Goal: Task Accomplishment & Management: Manage account settings

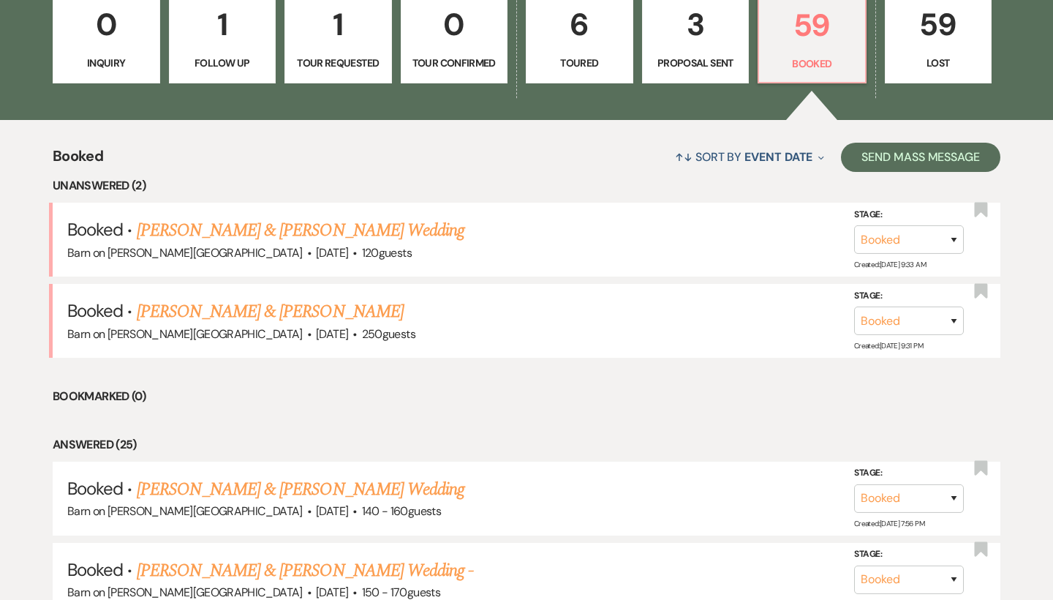
scroll to position [446, 0]
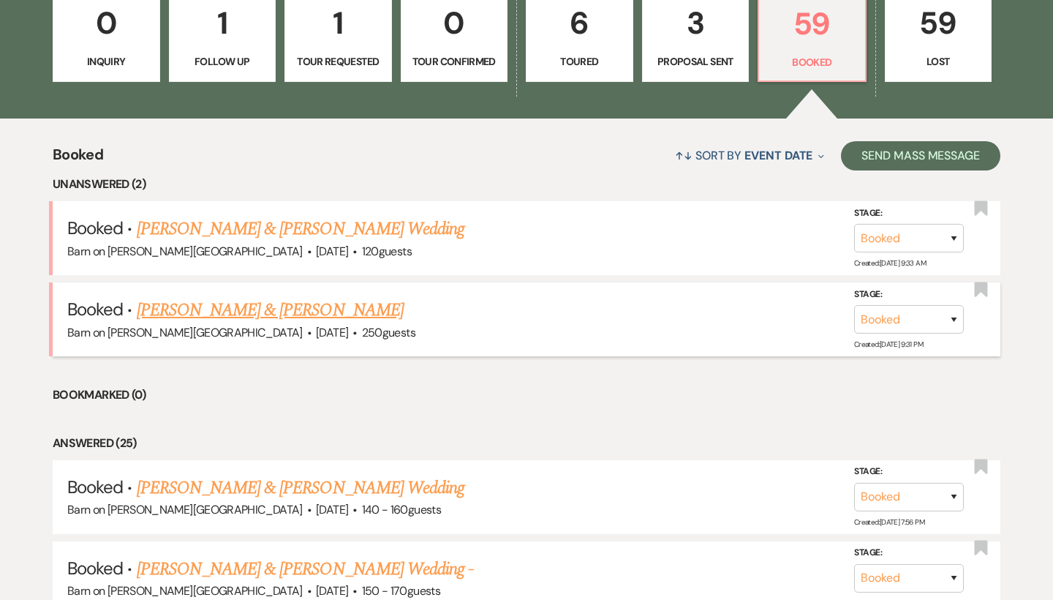
click at [331, 307] on link "[PERSON_NAME] & [PERSON_NAME]" at bounding box center [270, 310] width 267 height 26
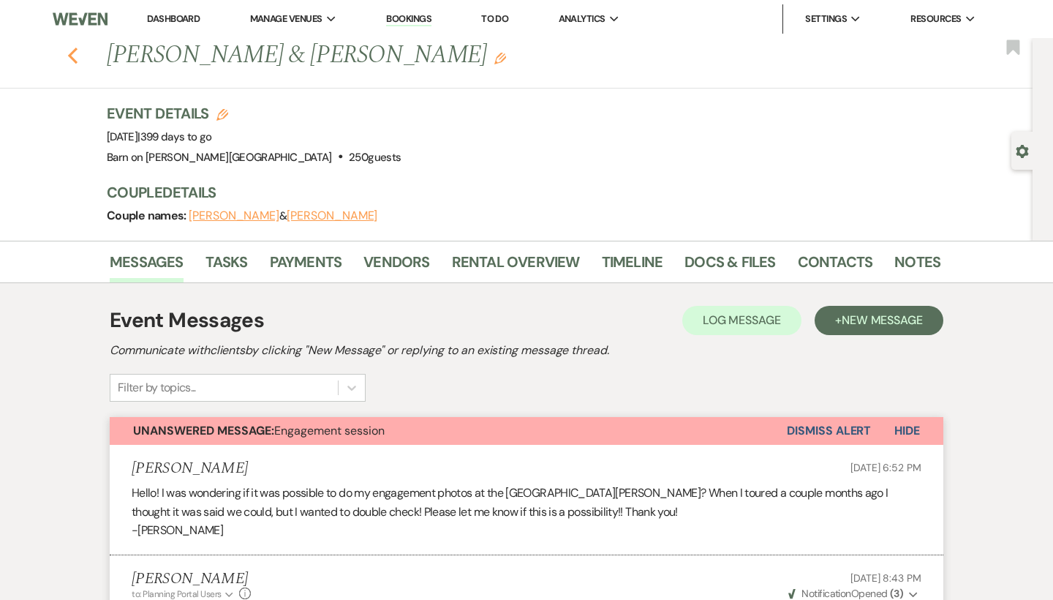
click at [77, 53] on icon "Previous" at bounding box center [72, 56] width 11 height 18
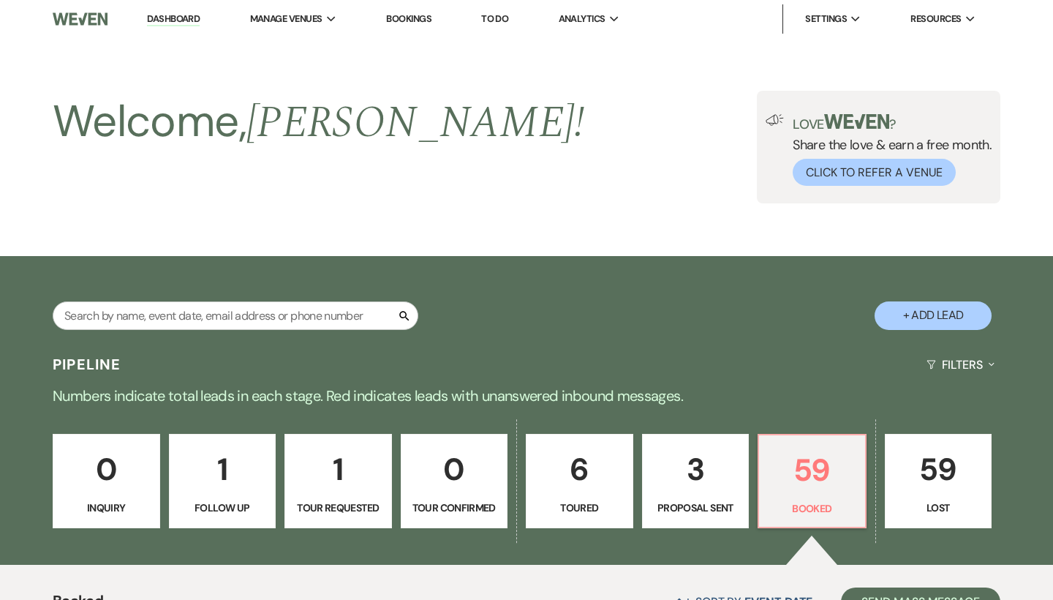
scroll to position [446, 0]
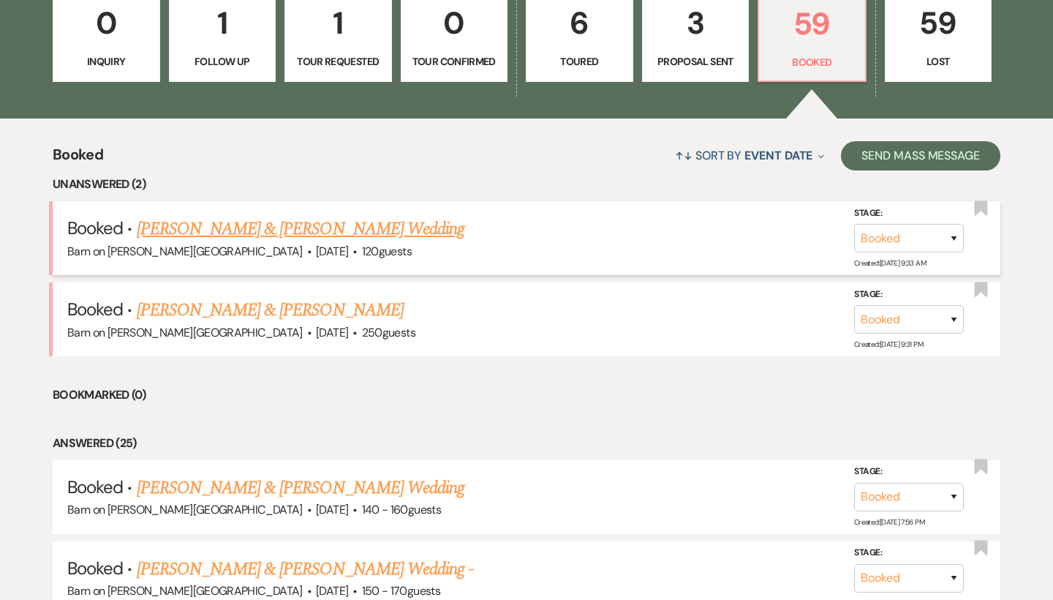
click at [221, 229] on link "[PERSON_NAME] & [PERSON_NAME] Wedding" at bounding box center [301, 229] width 328 height 26
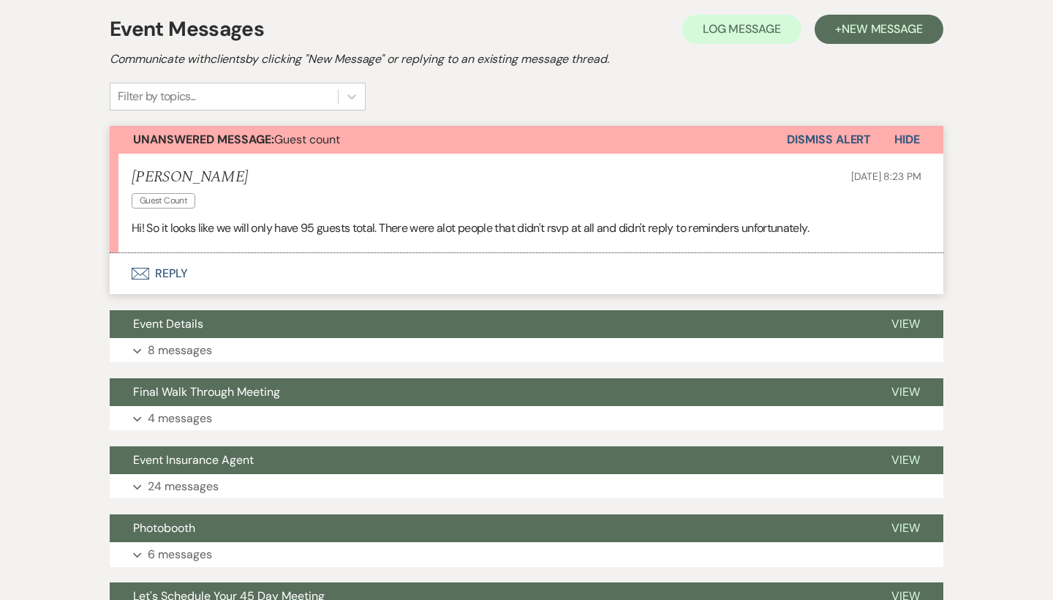
scroll to position [289, 0]
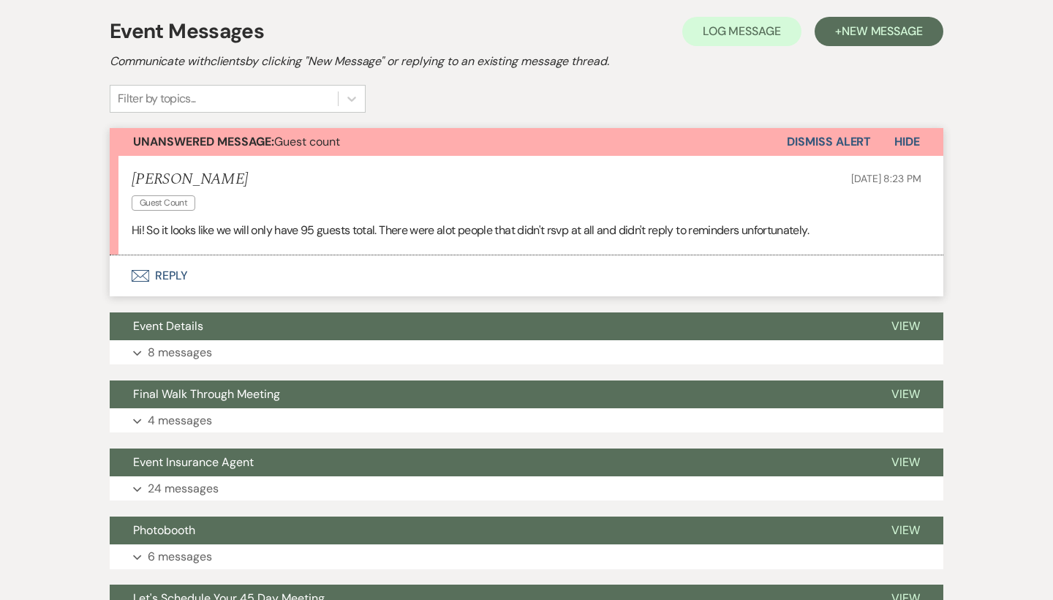
click at [175, 276] on button "Envelope Reply" at bounding box center [527, 275] width 834 height 41
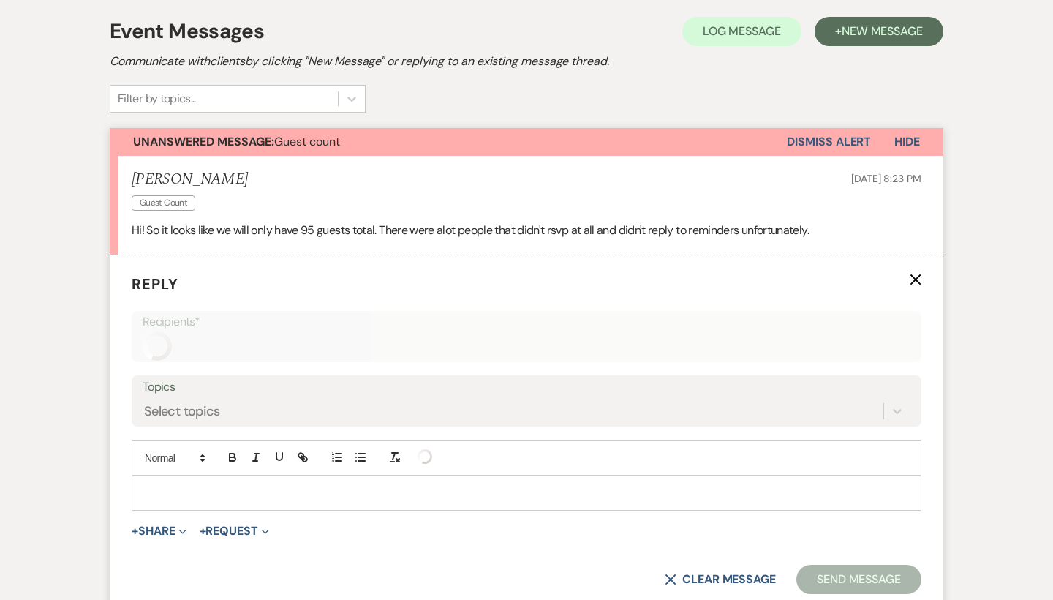
scroll to position [393, 0]
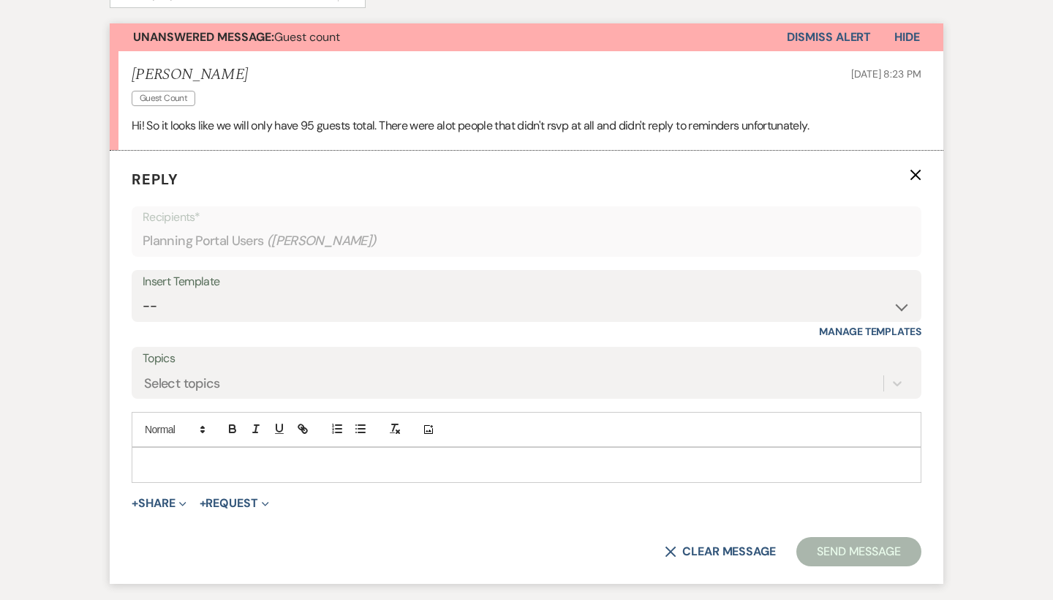
click at [174, 456] on p at bounding box center [526, 464] width 766 height 16
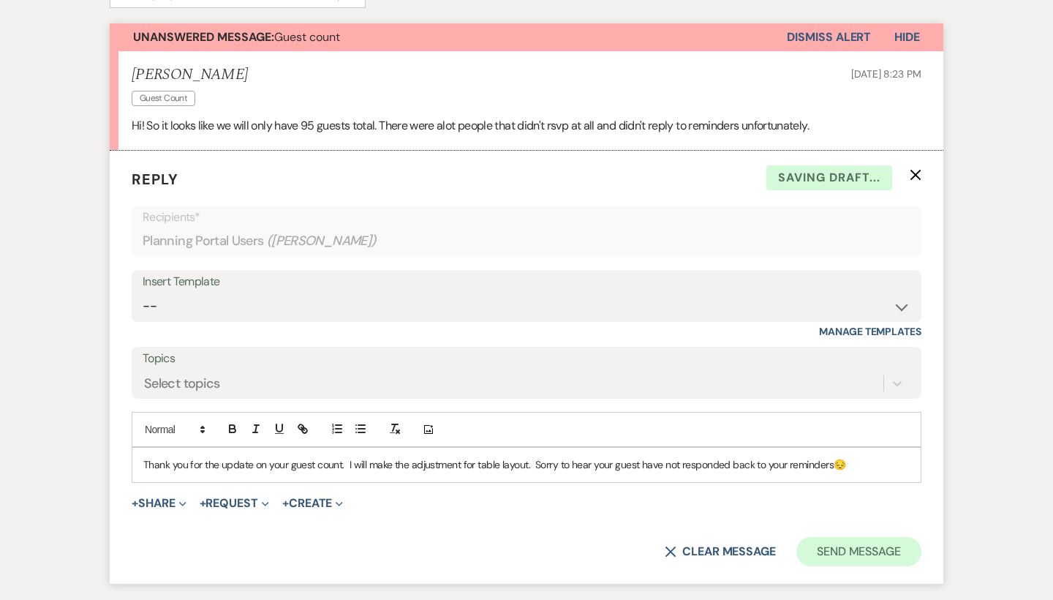
click at [850, 543] on button "Send Message" at bounding box center [858, 551] width 125 height 29
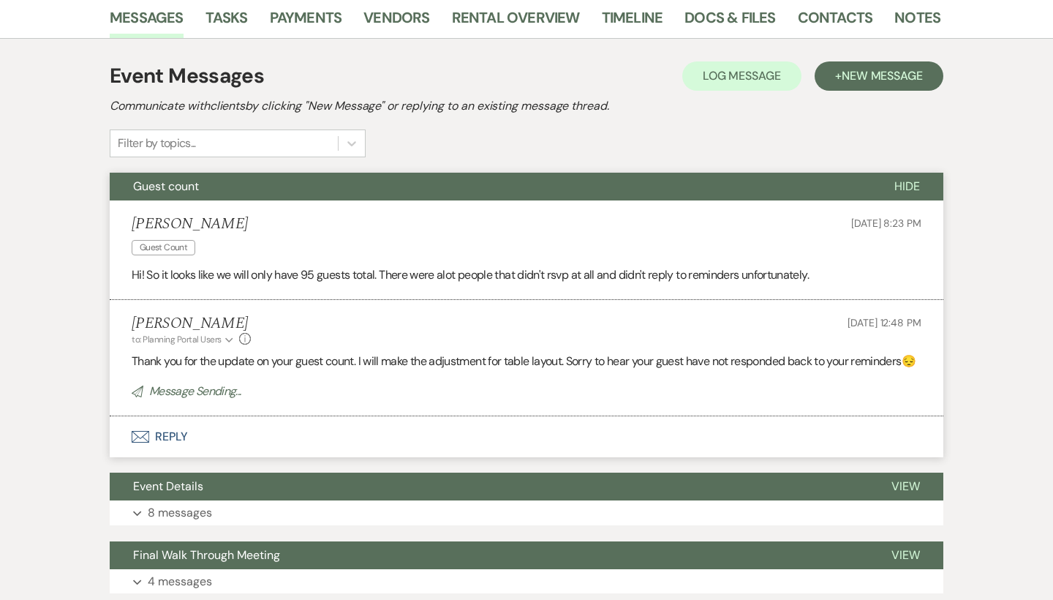
scroll to position [222, 0]
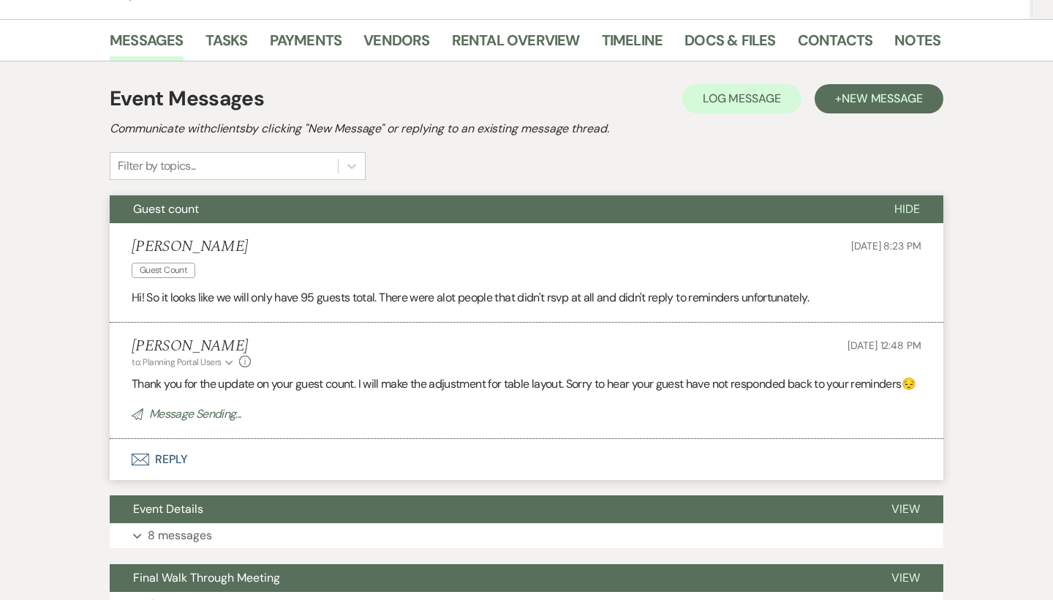
click at [906, 212] on span "Hide" at bounding box center [907, 208] width 26 height 15
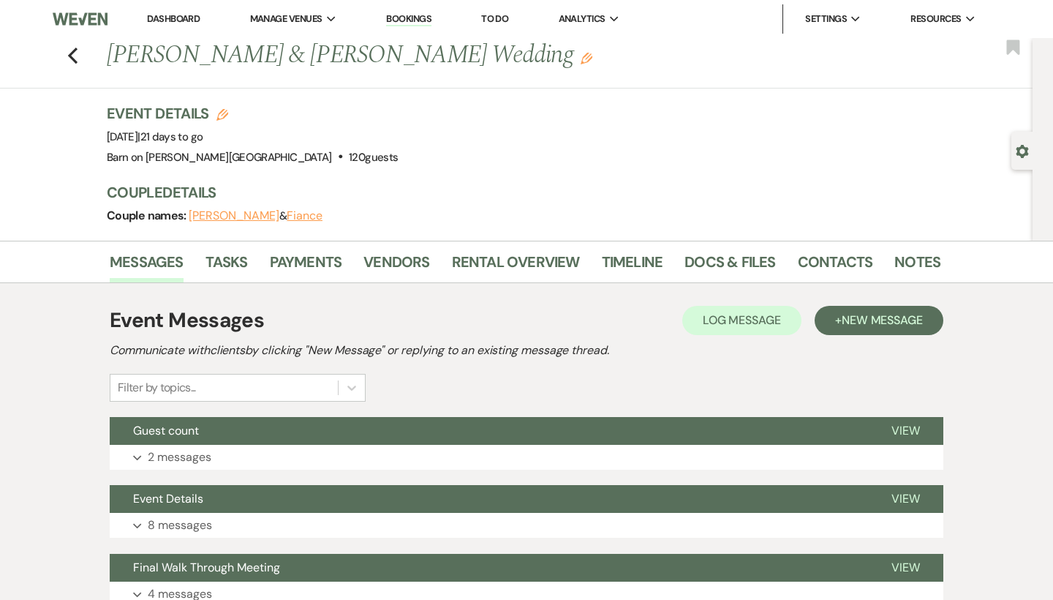
scroll to position [0, 0]
click at [221, 110] on use "button" at bounding box center [222, 115] width 12 height 12
select select "764"
select select "eventDateAnd"
select select "false"
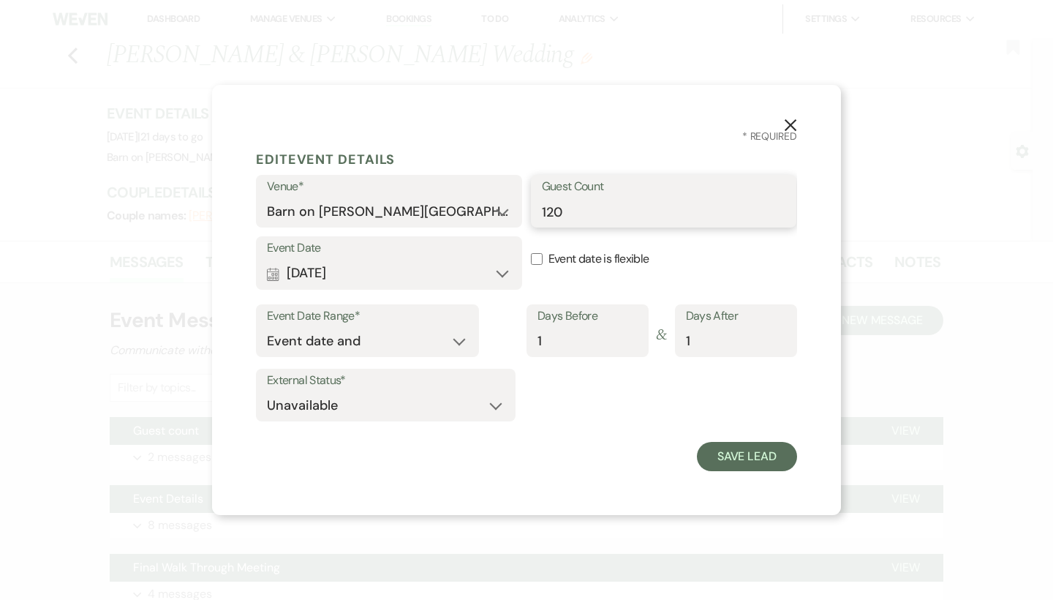
drag, startPoint x: 574, startPoint y: 214, endPoint x: 525, endPoint y: 211, distance: 49.1
type input "95"
click at [779, 459] on button "Save Lead" at bounding box center [747, 456] width 100 height 29
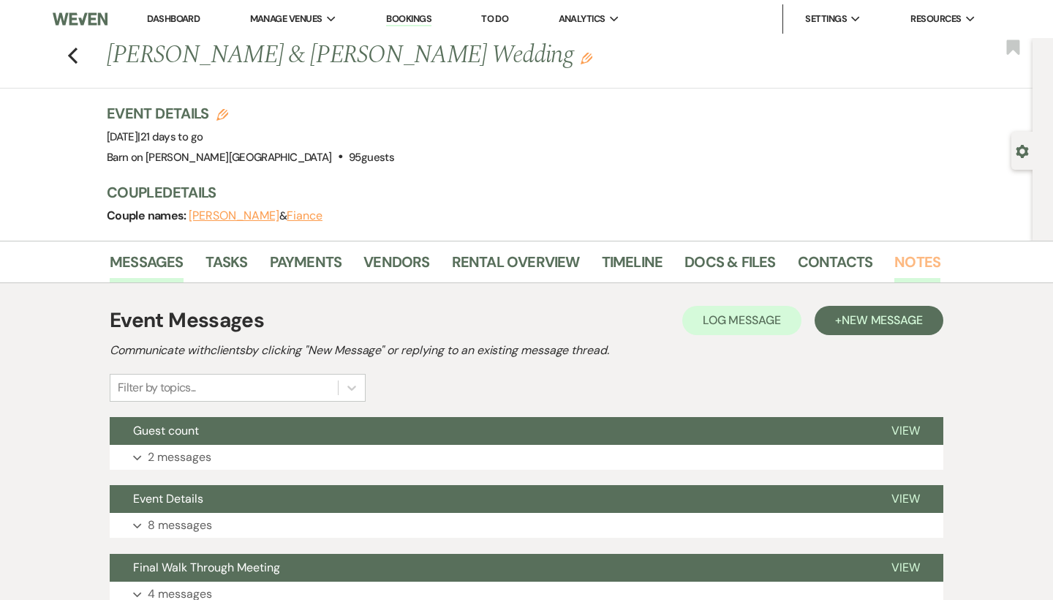
click at [922, 258] on link "Notes" at bounding box center [917, 266] width 46 height 32
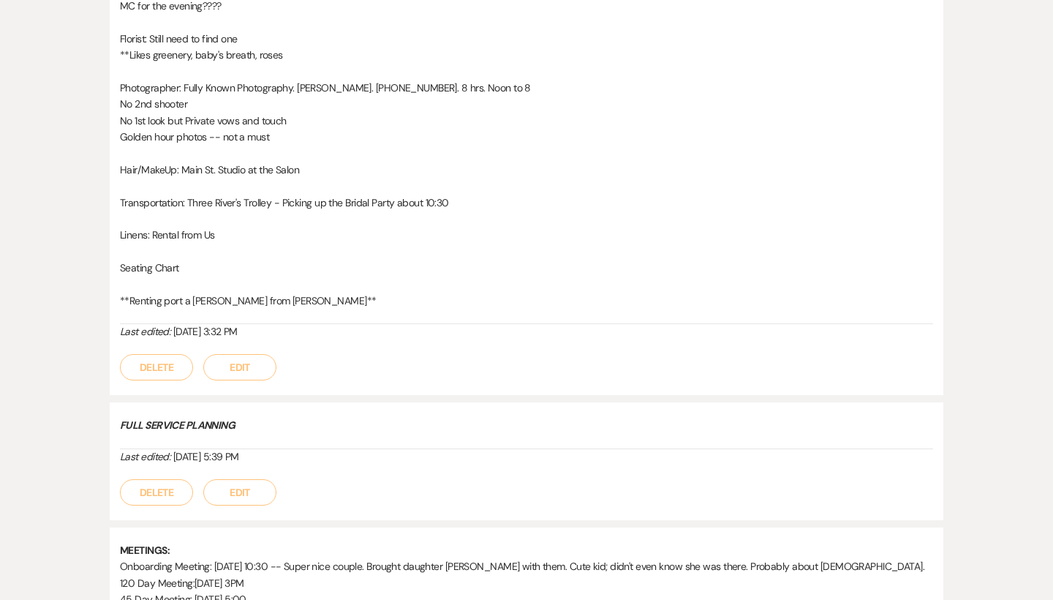
scroll to position [2750, 0]
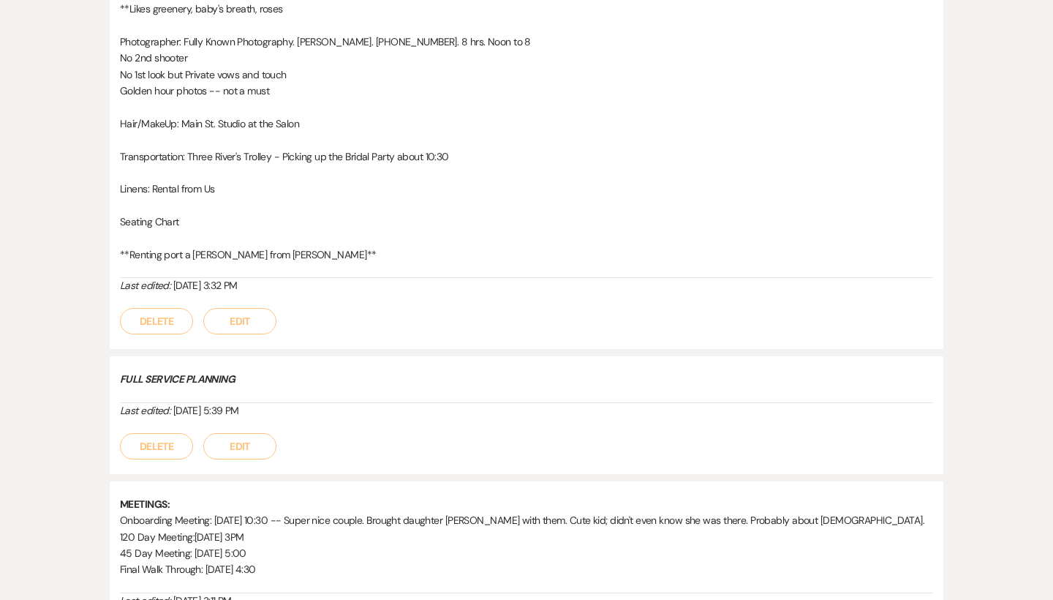
click at [265, 308] on button "Edit" at bounding box center [239, 321] width 73 height 26
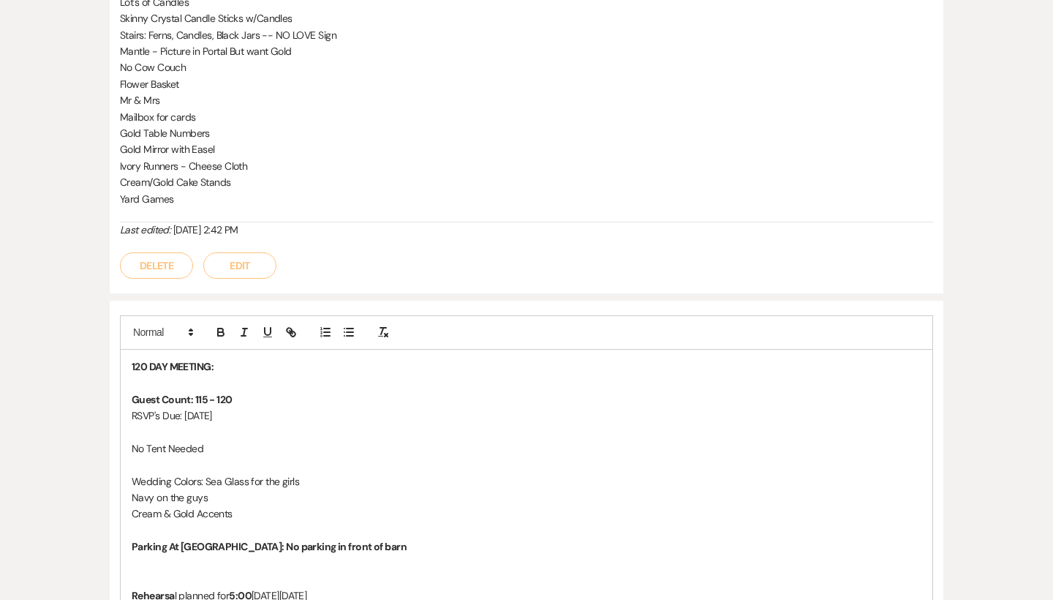
scroll to position [587, 0]
drag, startPoint x: 235, startPoint y: 388, endPoint x: 194, endPoint y: 388, distance: 41.7
click at [194, 390] on p "Guest Count: 115 - 120" at bounding box center [527, 398] width 790 height 16
click at [387, 328] on icon "button" at bounding box center [383, 330] width 13 height 13
click at [384, 324] on icon "button" at bounding box center [383, 330] width 13 height 13
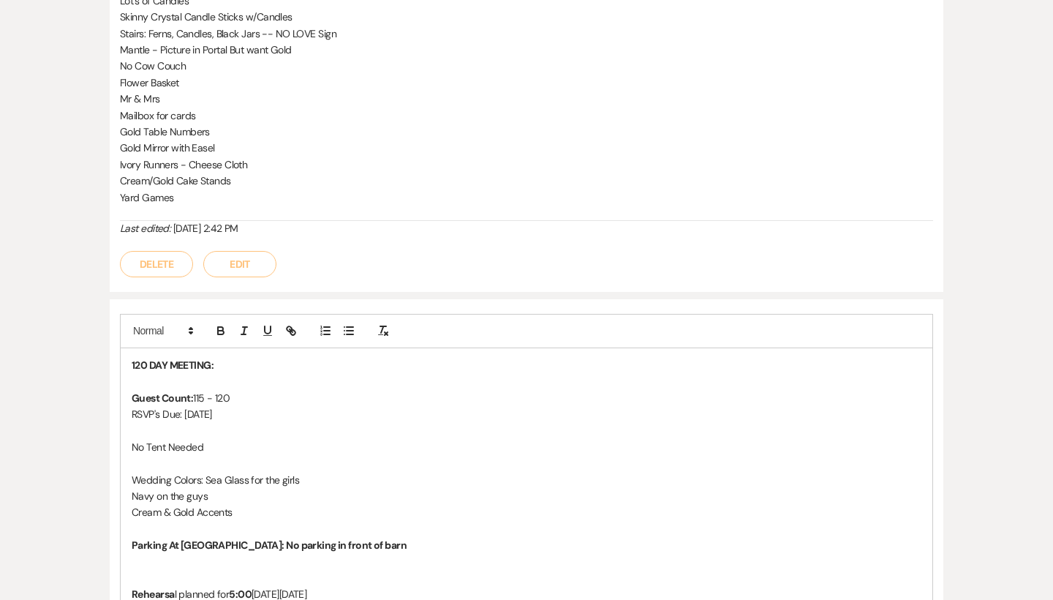
click at [266, 378] on p at bounding box center [527, 381] width 790 height 16
drag, startPoint x: 243, startPoint y: 386, endPoint x: 195, endPoint y: 386, distance: 47.5
click at [195, 390] on p "Guest Count: 115 - 120" at bounding box center [527, 398] width 790 height 16
click at [380, 423] on p at bounding box center [527, 431] width 790 height 16
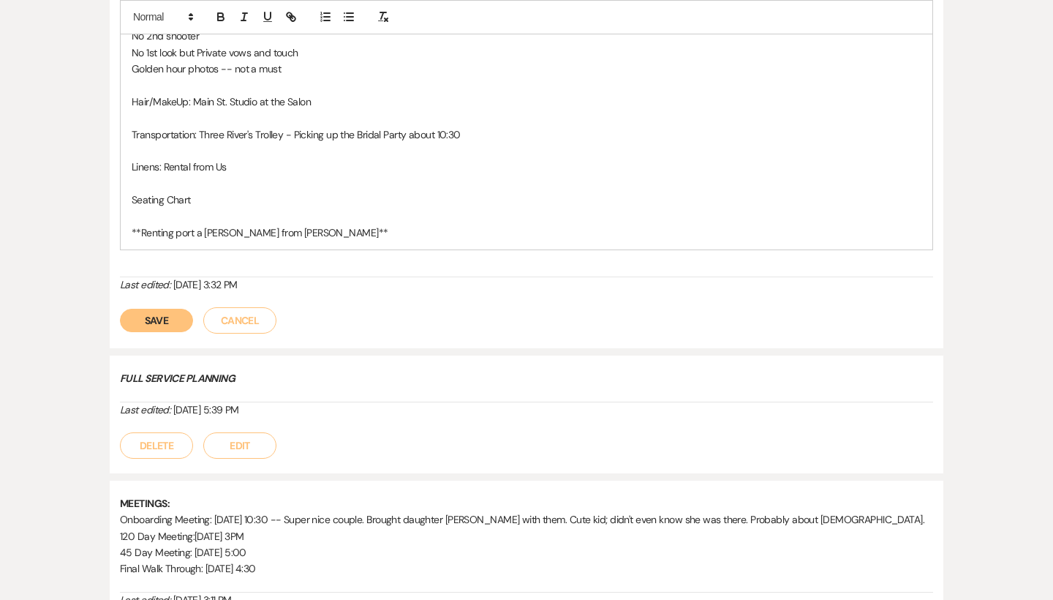
scroll to position [2830, 0]
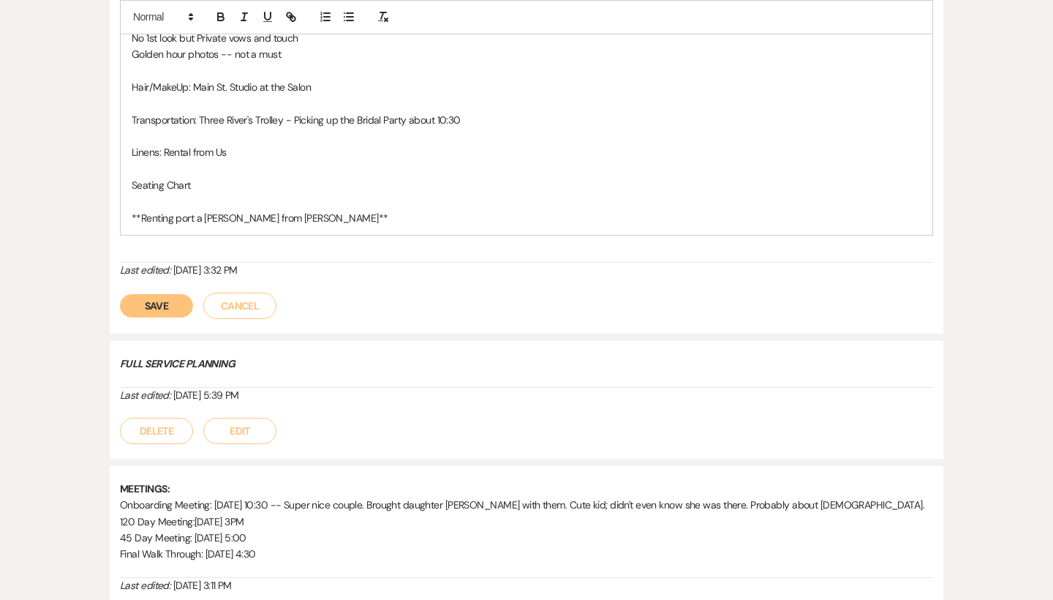
click at [168, 294] on button "Save" at bounding box center [156, 305] width 73 height 23
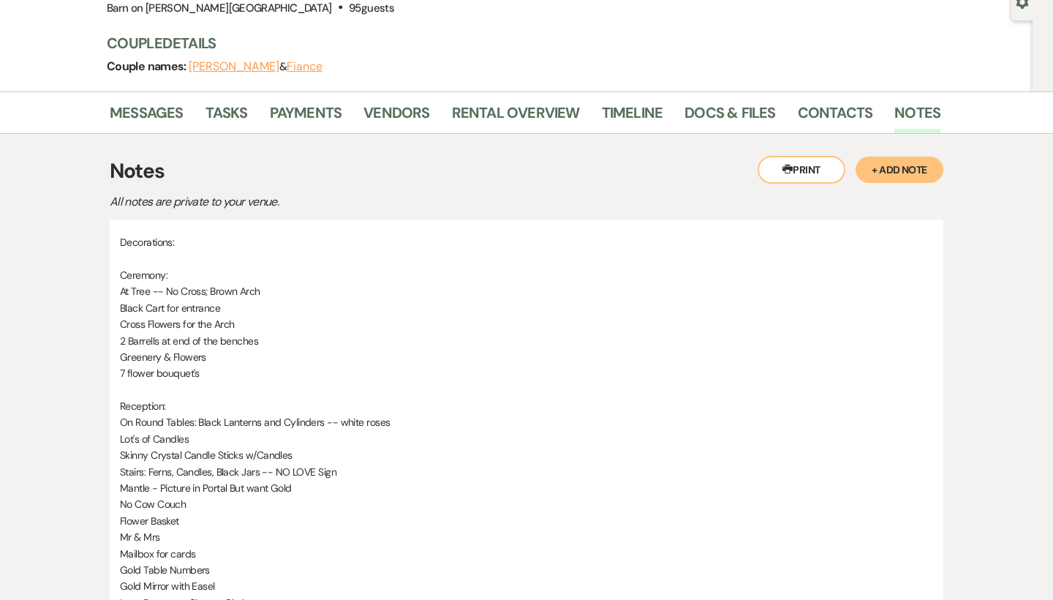
scroll to position [121, 0]
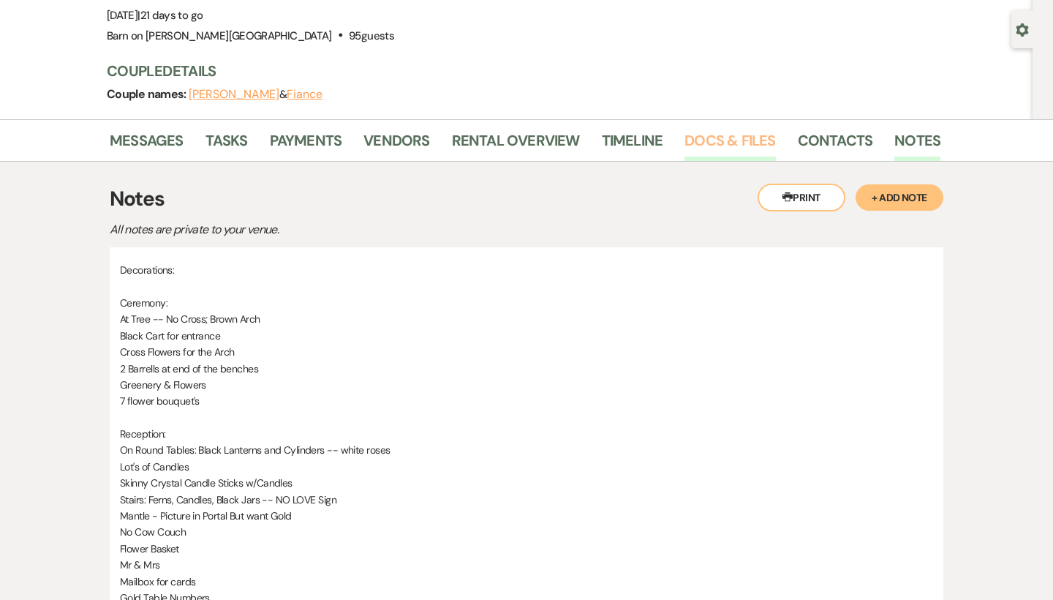
click at [734, 139] on link "Docs & Files" at bounding box center [730, 145] width 91 height 32
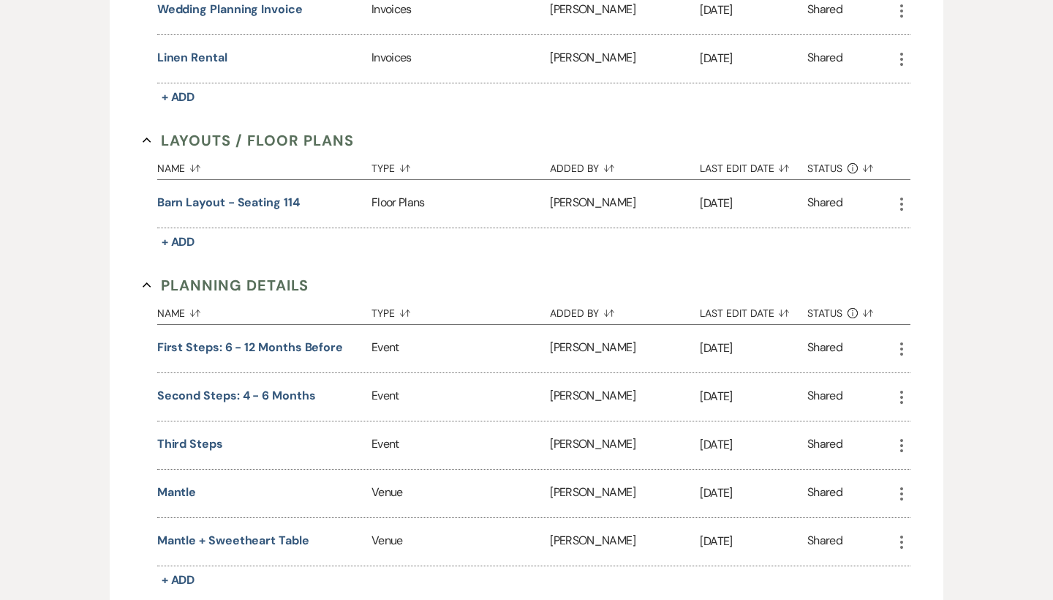
scroll to position [856, 0]
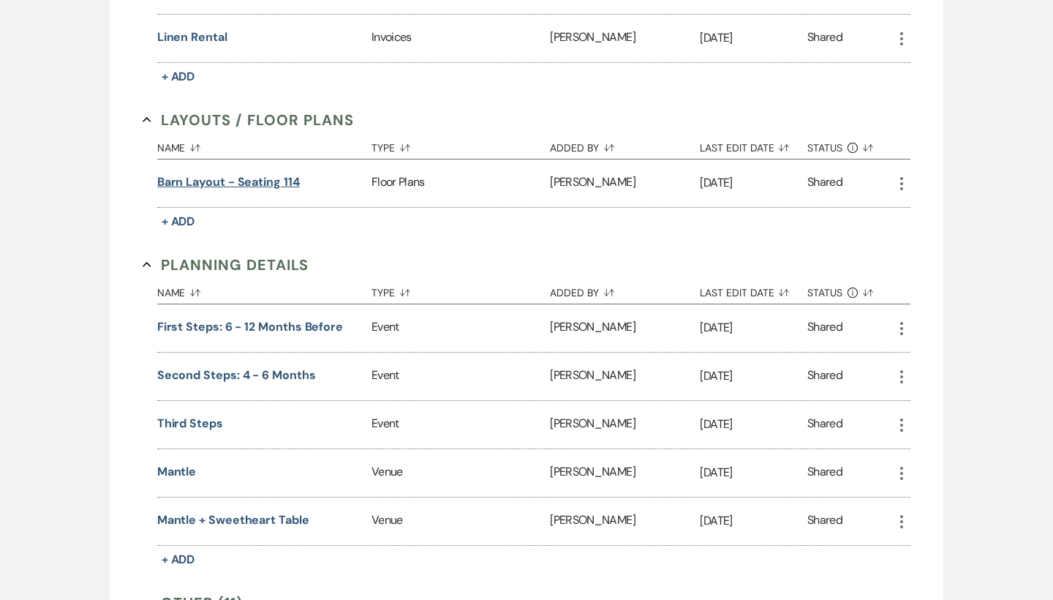
click at [271, 173] on button "Barn Layout - Seating 114" at bounding box center [228, 182] width 143 height 18
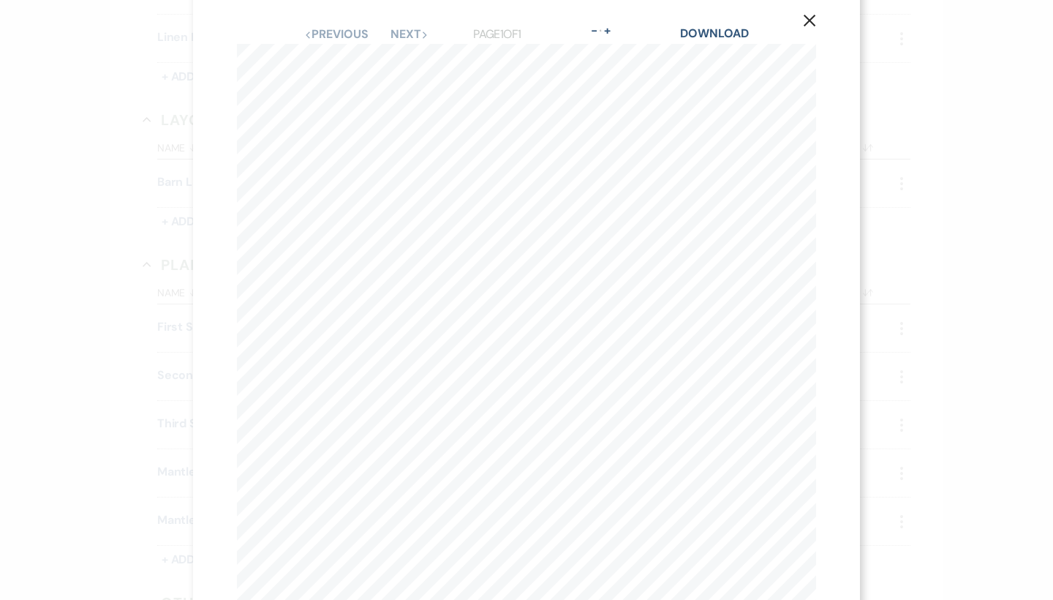
scroll to position [11, 0]
click at [815, 27] on icon "X" at bounding box center [809, 28] width 13 height 13
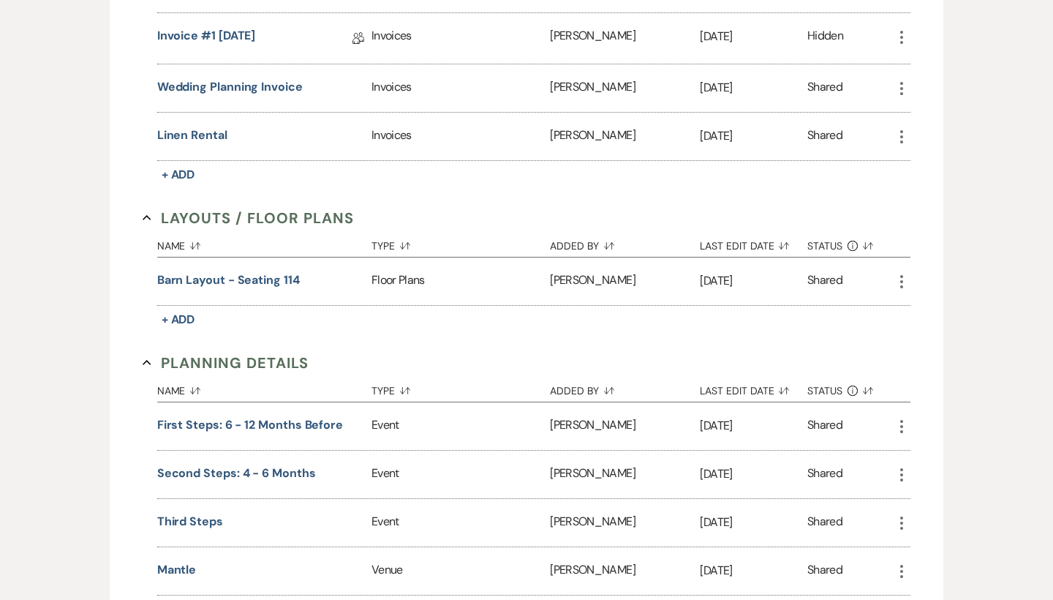
scroll to position [591, 0]
